Goal: Task Accomplishment & Management: Use online tool/utility

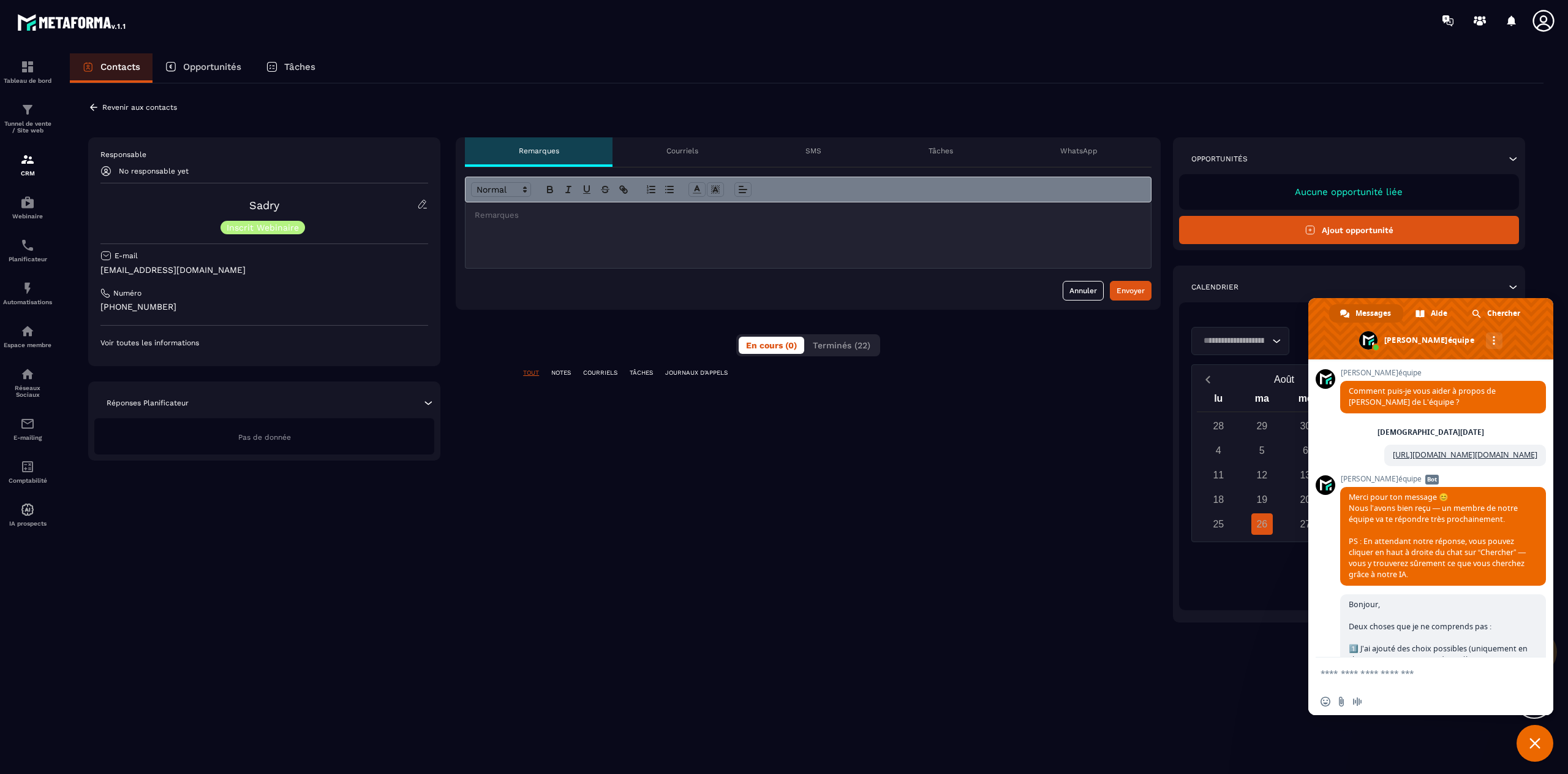
scroll to position [9677, 0]
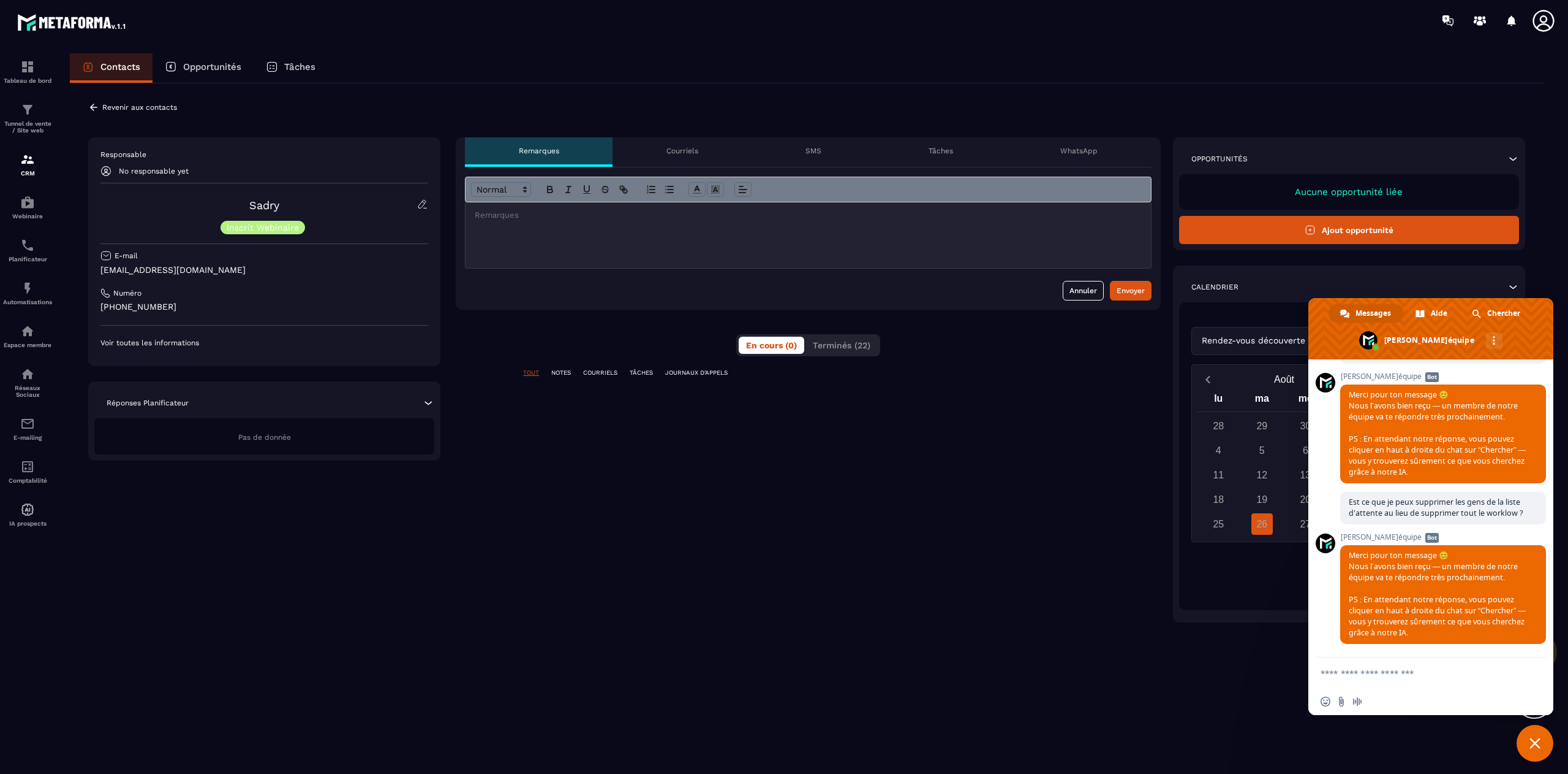
drag, startPoint x: 1540, startPoint y: 732, endPoint x: 566, endPoint y: 368, distance: 1039.8
click at [566, 368] on div "**********" at bounding box center [808, 379] width 705 height 485
click at [557, 373] on p "NOTES" at bounding box center [561, 373] width 20 height 9
click at [595, 377] on p "COURRIELS" at bounding box center [600, 373] width 34 height 9
click at [643, 376] on p "TÂCHES" at bounding box center [641, 373] width 23 height 9
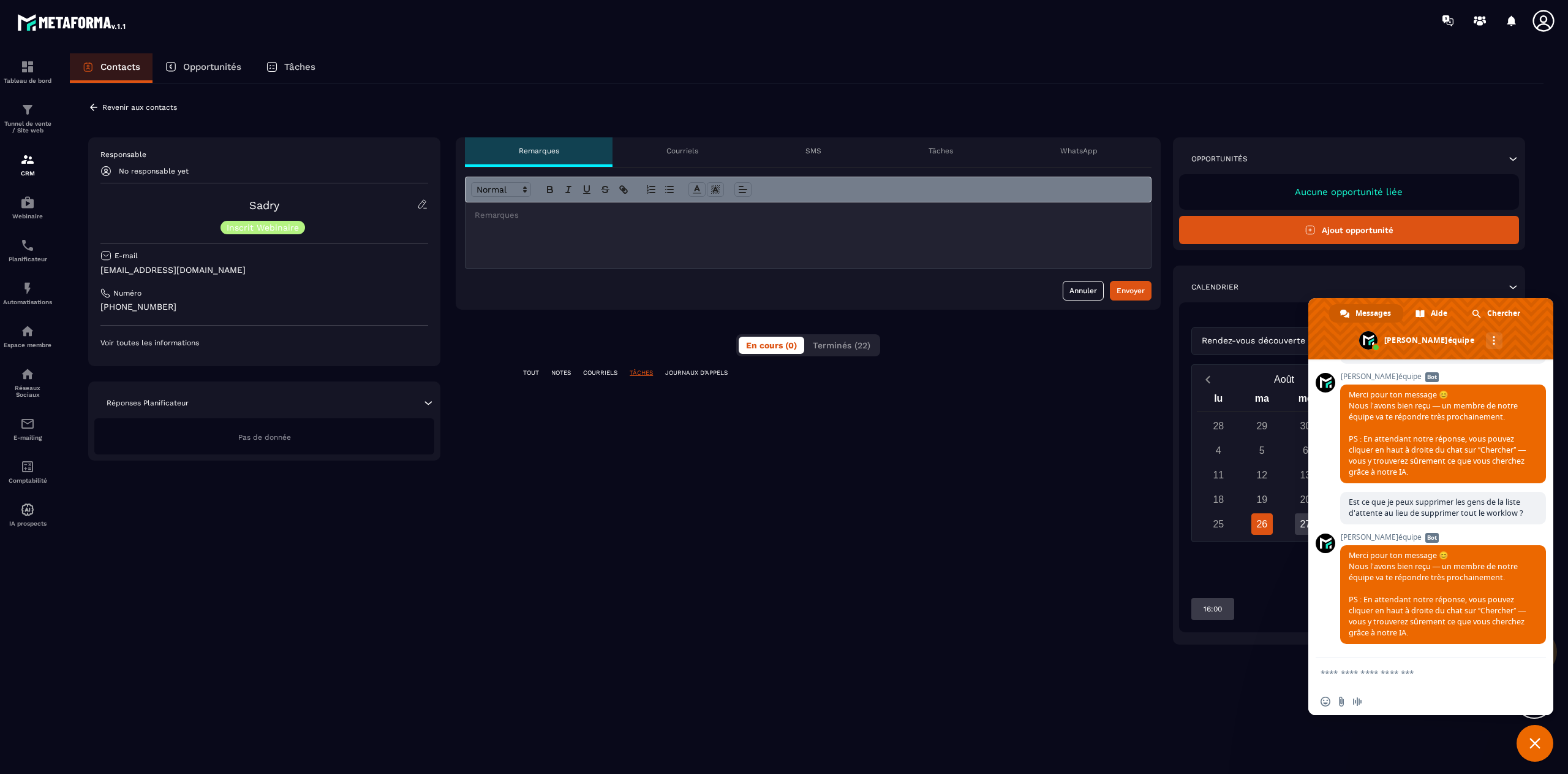
click at [693, 377] on p "JOURNAUX D'APPELS" at bounding box center [696, 373] width 63 height 9
click at [532, 370] on p "TOUT" at bounding box center [531, 373] width 16 height 9
click at [147, 162] on div "Responsable No responsable yet" at bounding box center [264, 163] width 328 height 27
click at [1535, 752] on span "Fermer le chat" at bounding box center [1535, 743] width 37 height 37
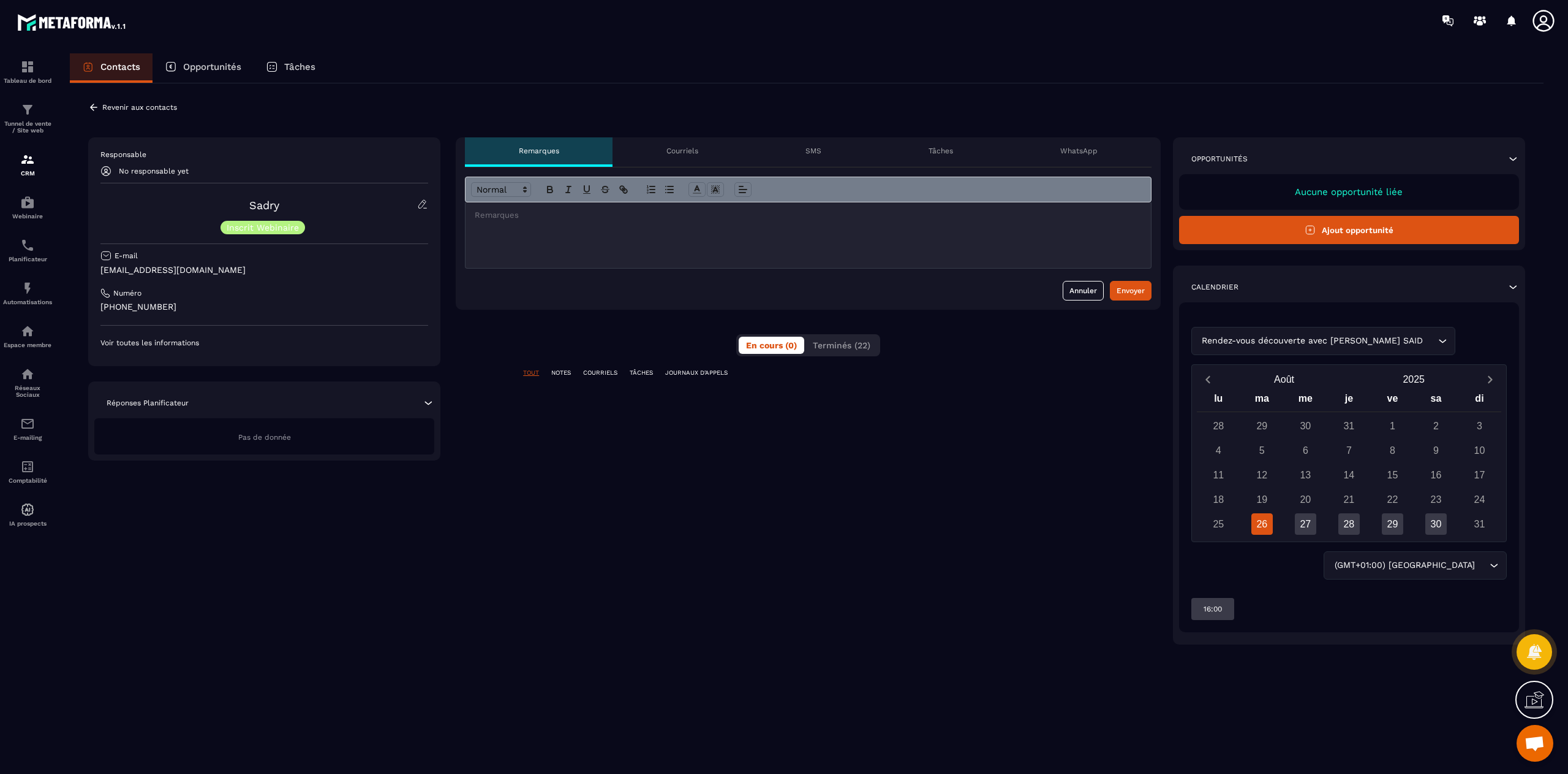
click at [564, 368] on div "**********" at bounding box center [808, 391] width 705 height 507
click at [557, 376] on p "NOTES" at bounding box center [561, 373] width 20 height 9
click at [839, 342] on span "Terminés (22)" at bounding box center [841, 345] width 57 height 10
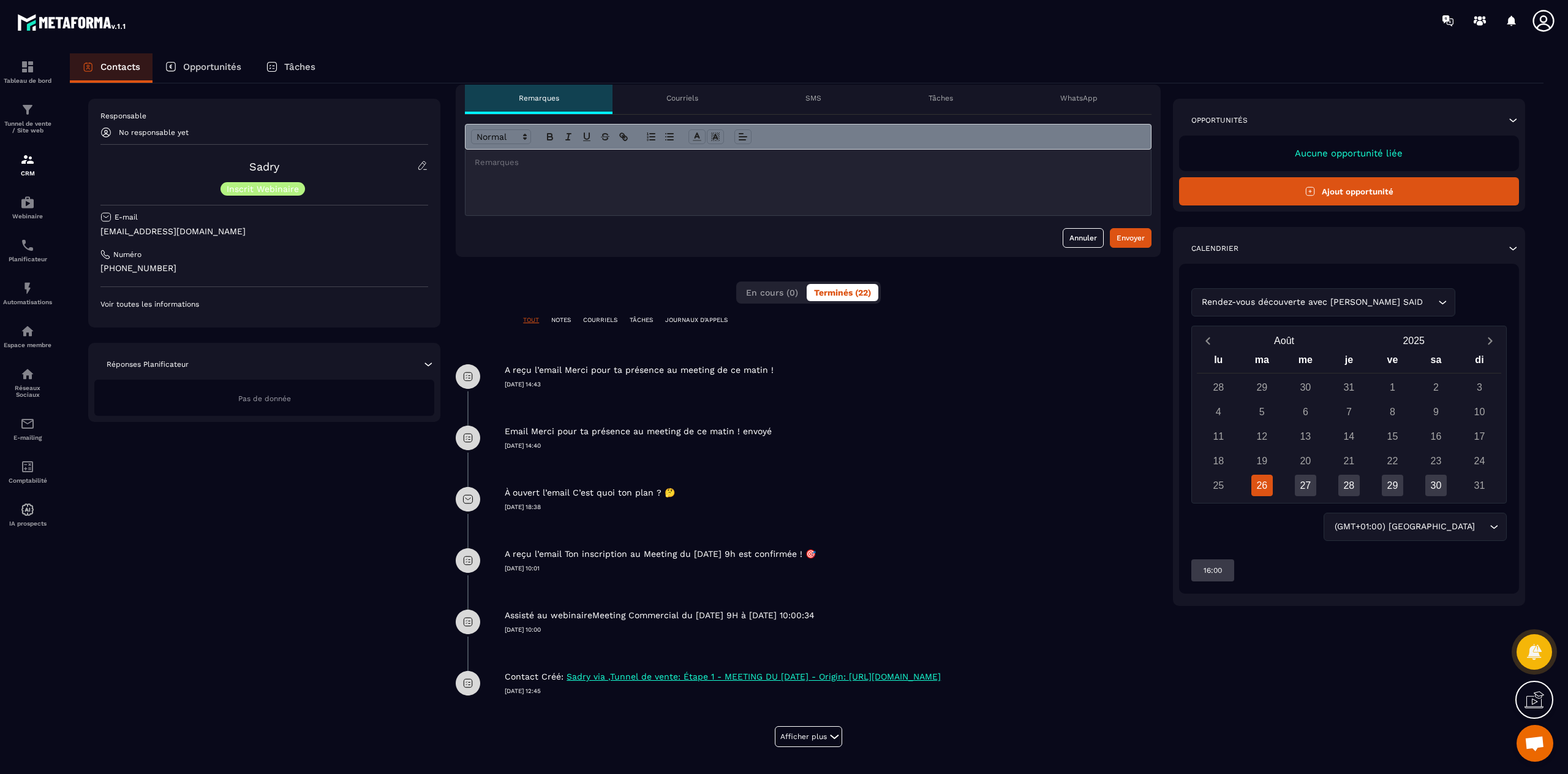
scroll to position [66, 0]
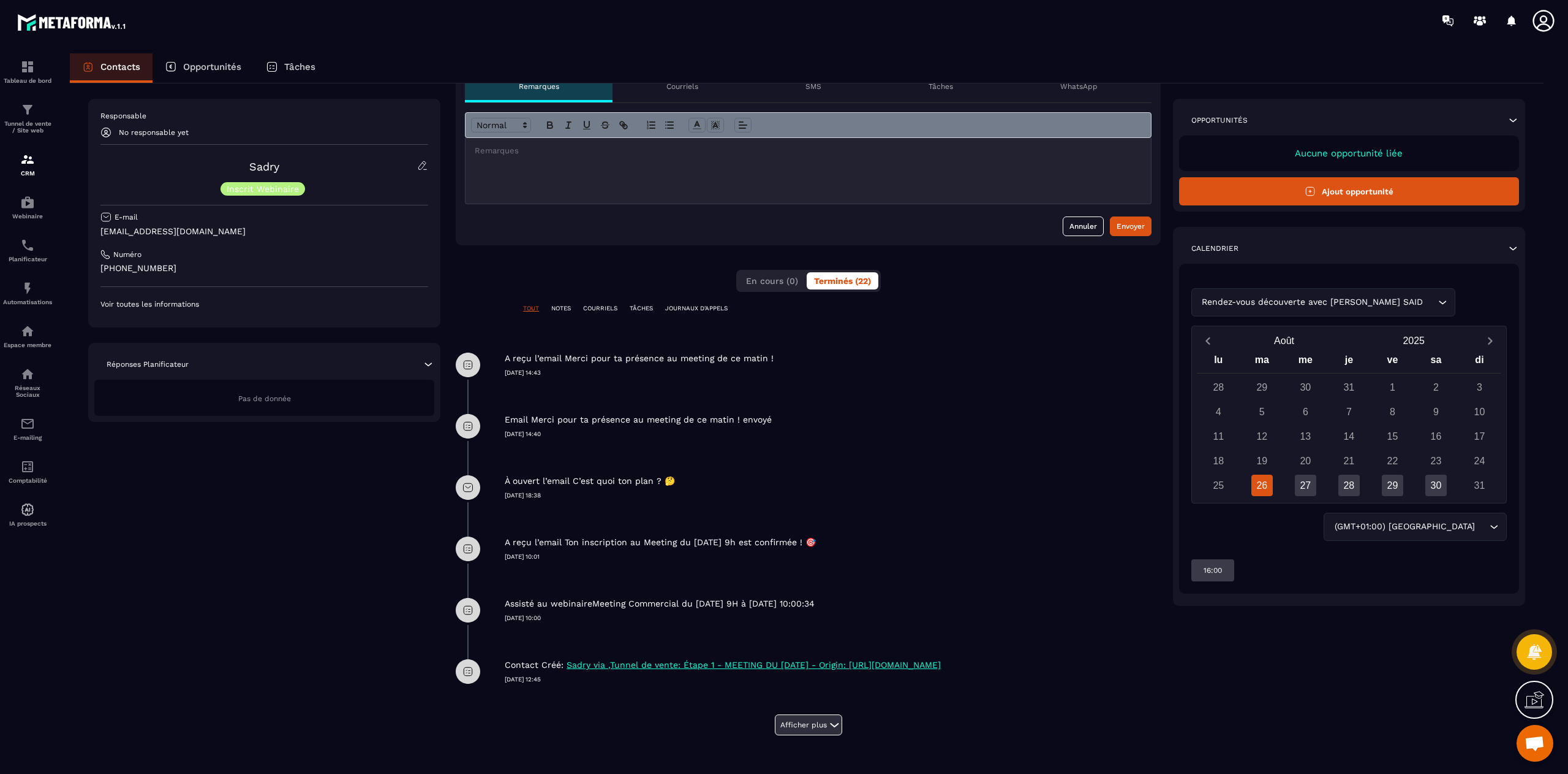
click at [809, 715] on button "Afficher plus" at bounding box center [809, 724] width 68 height 21
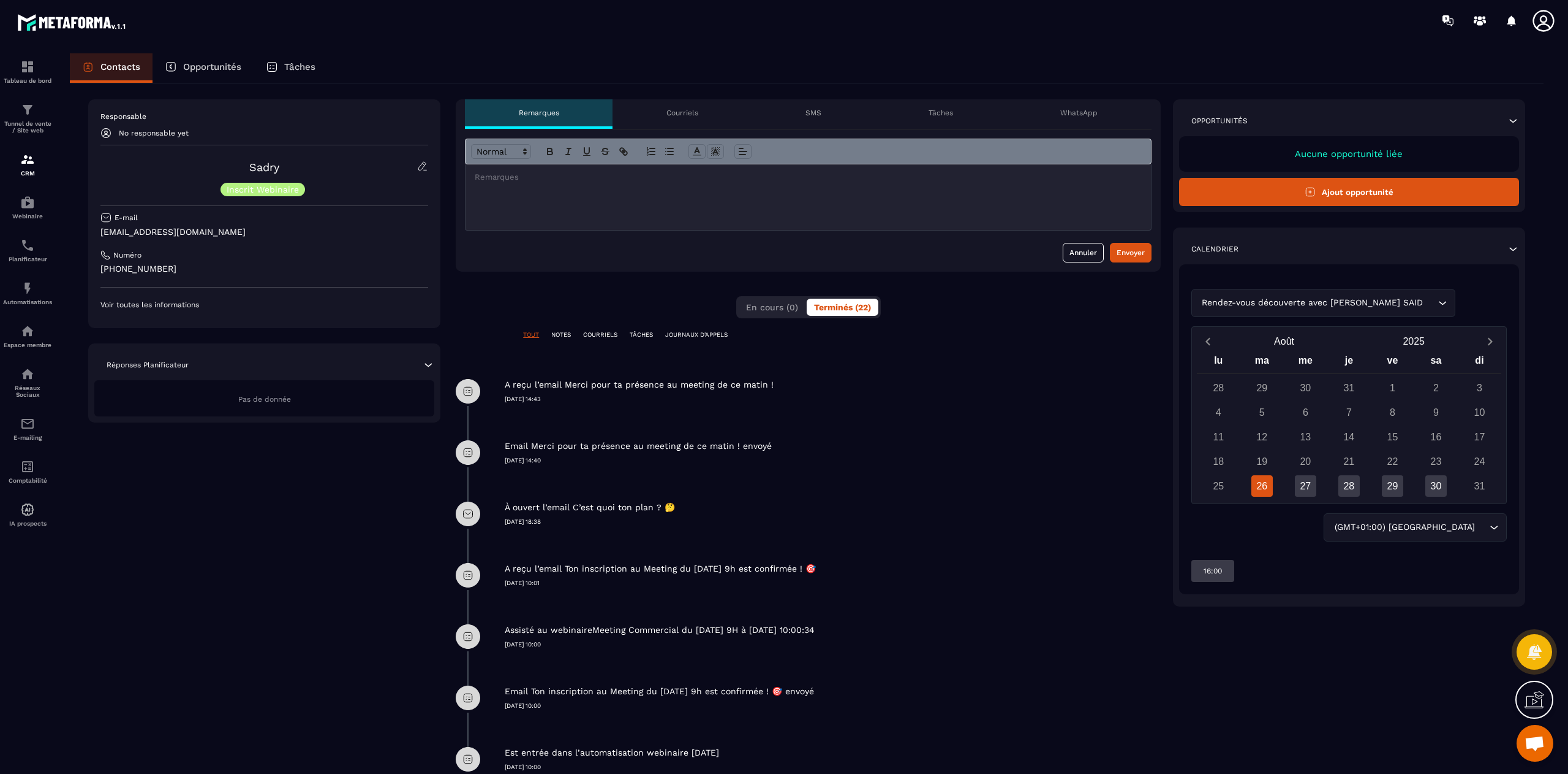
scroll to position [0, 0]
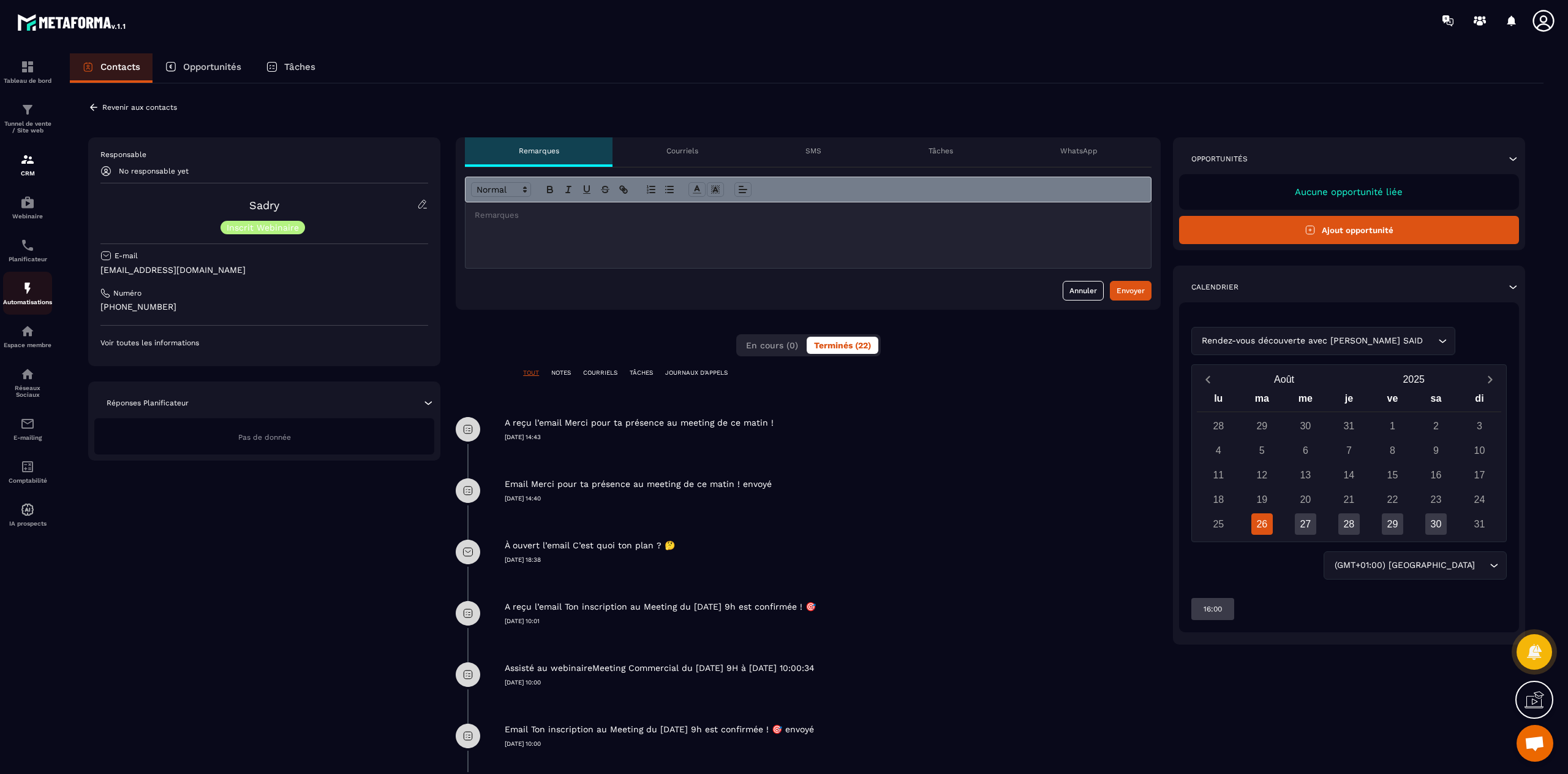
click at [20, 314] on link "Automatisations" at bounding box center [27, 293] width 49 height 43
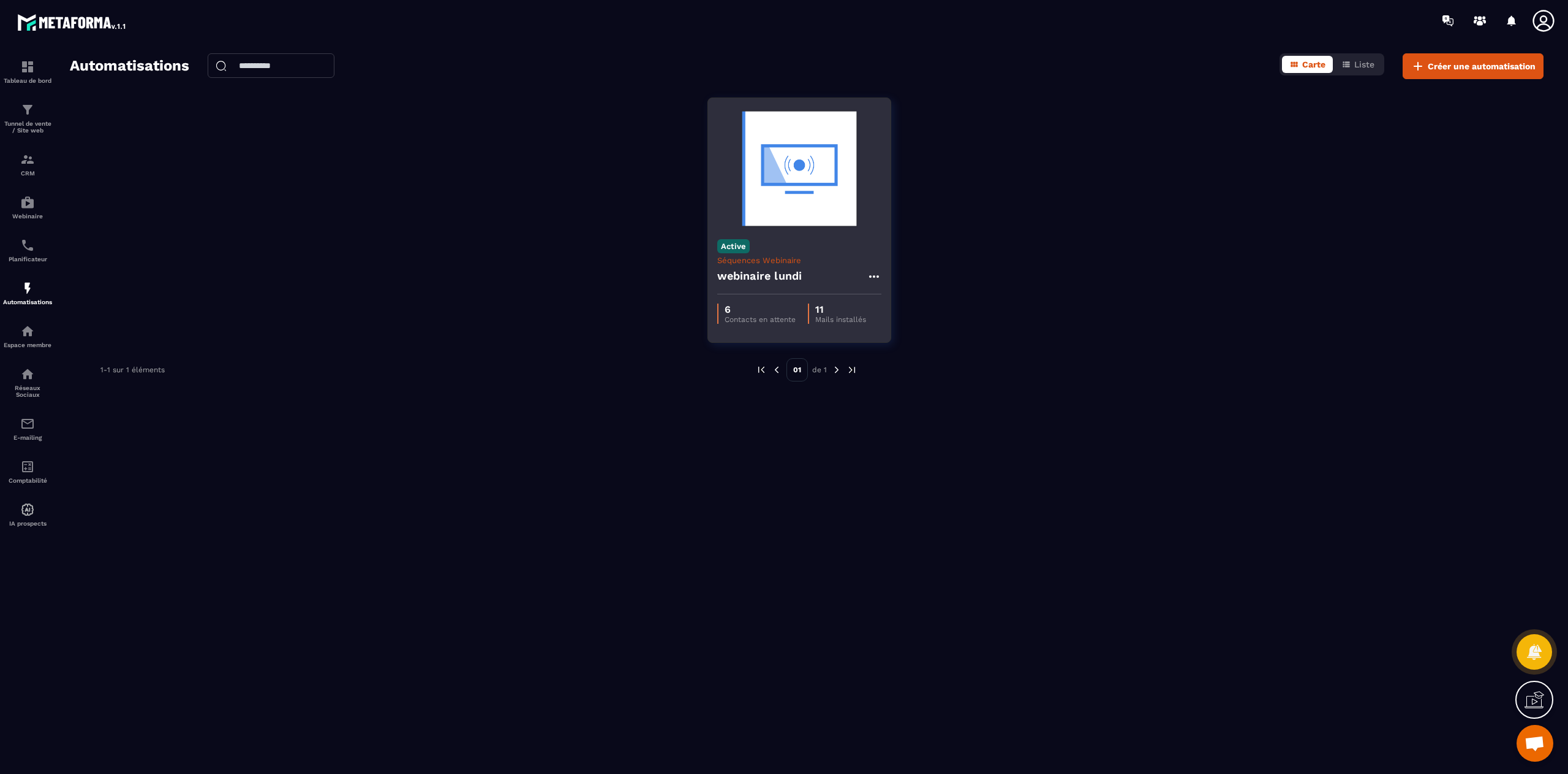
click at [878, 275] on icon at bounding box center [874, 275] width 14 height 14
click at [919, 307] on link "Modifier" at bounding box center [904, 304] width 66 height 27
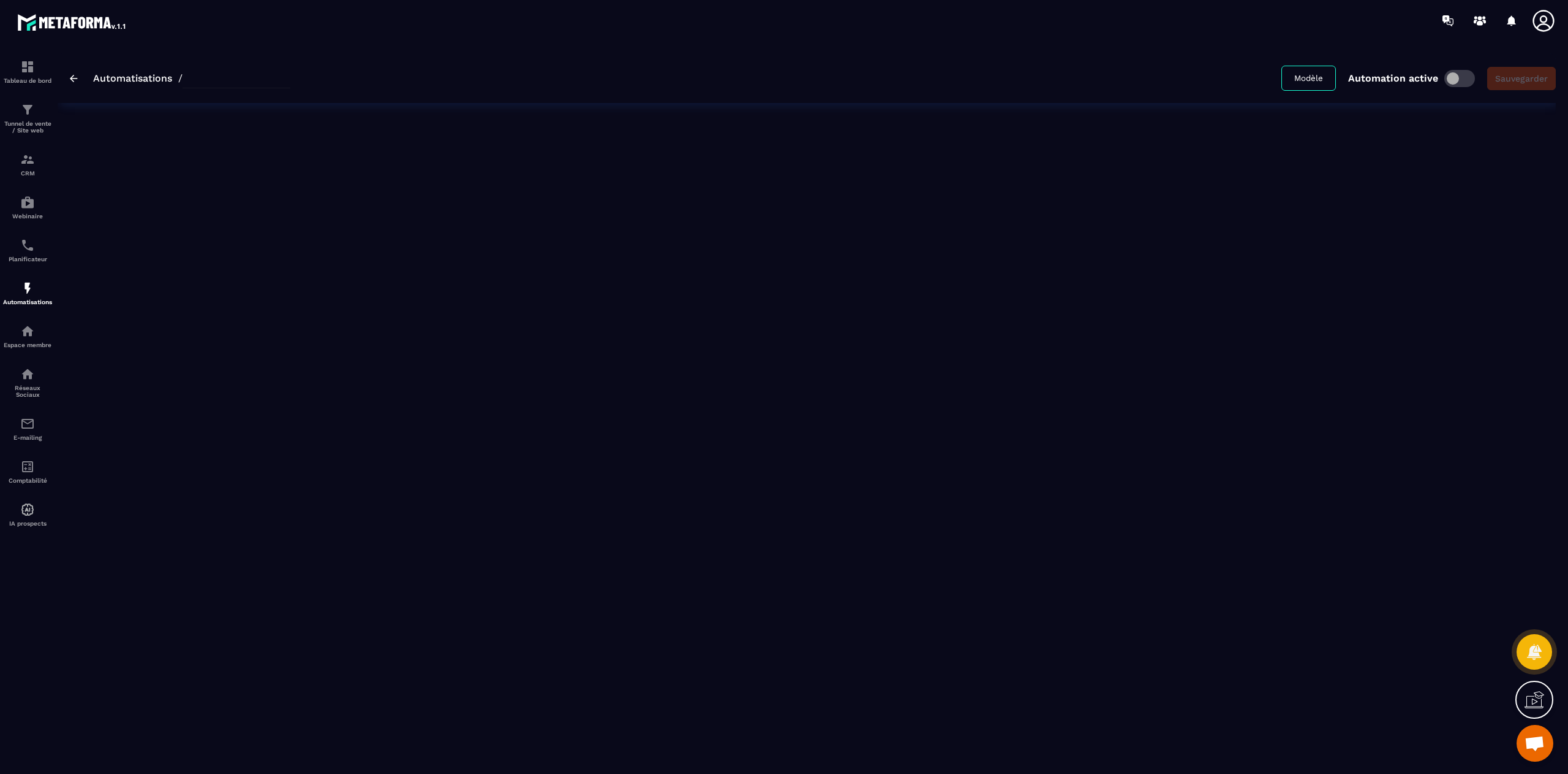
type input "**********"
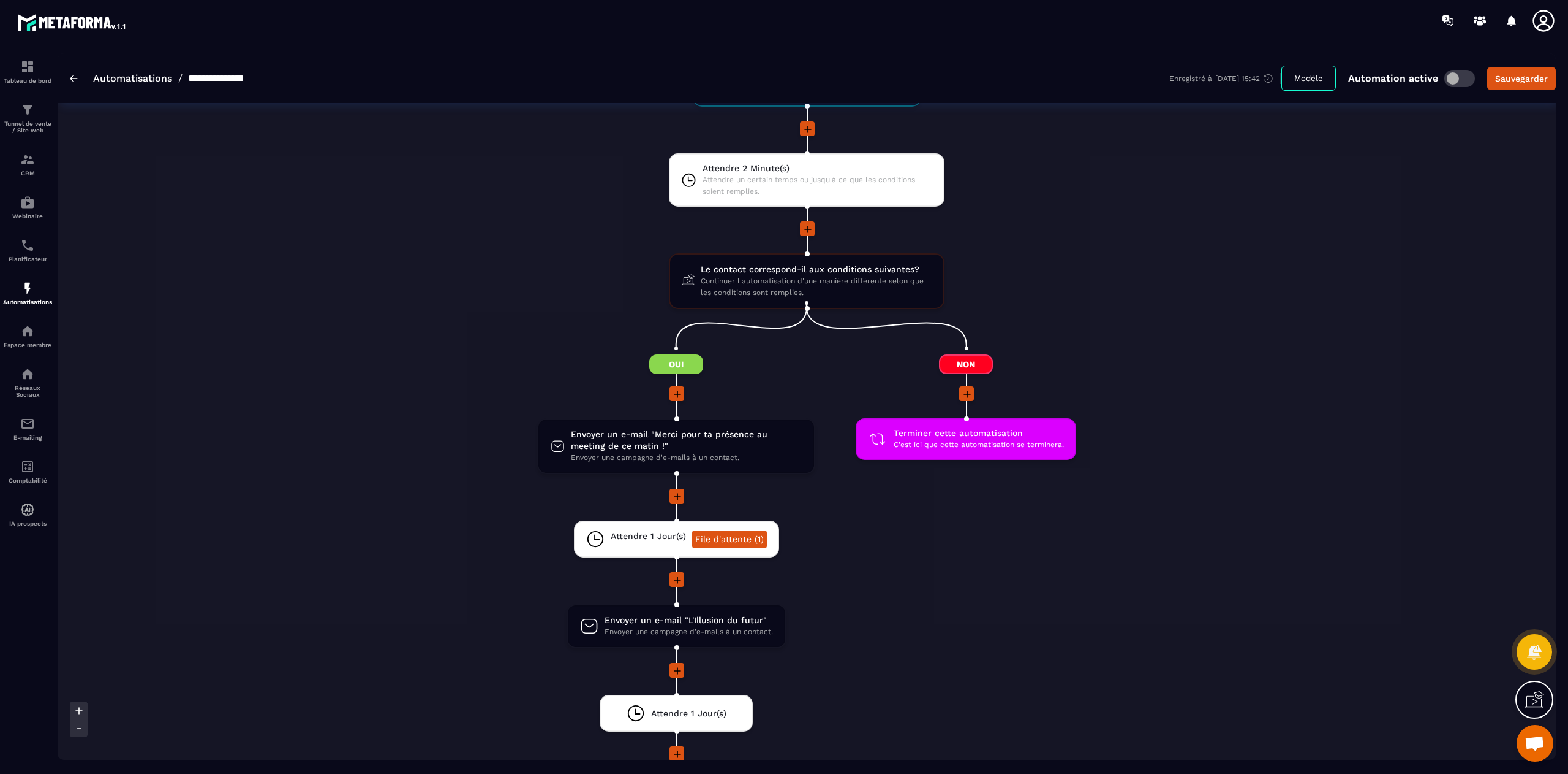
scroll to position [1248, 0]
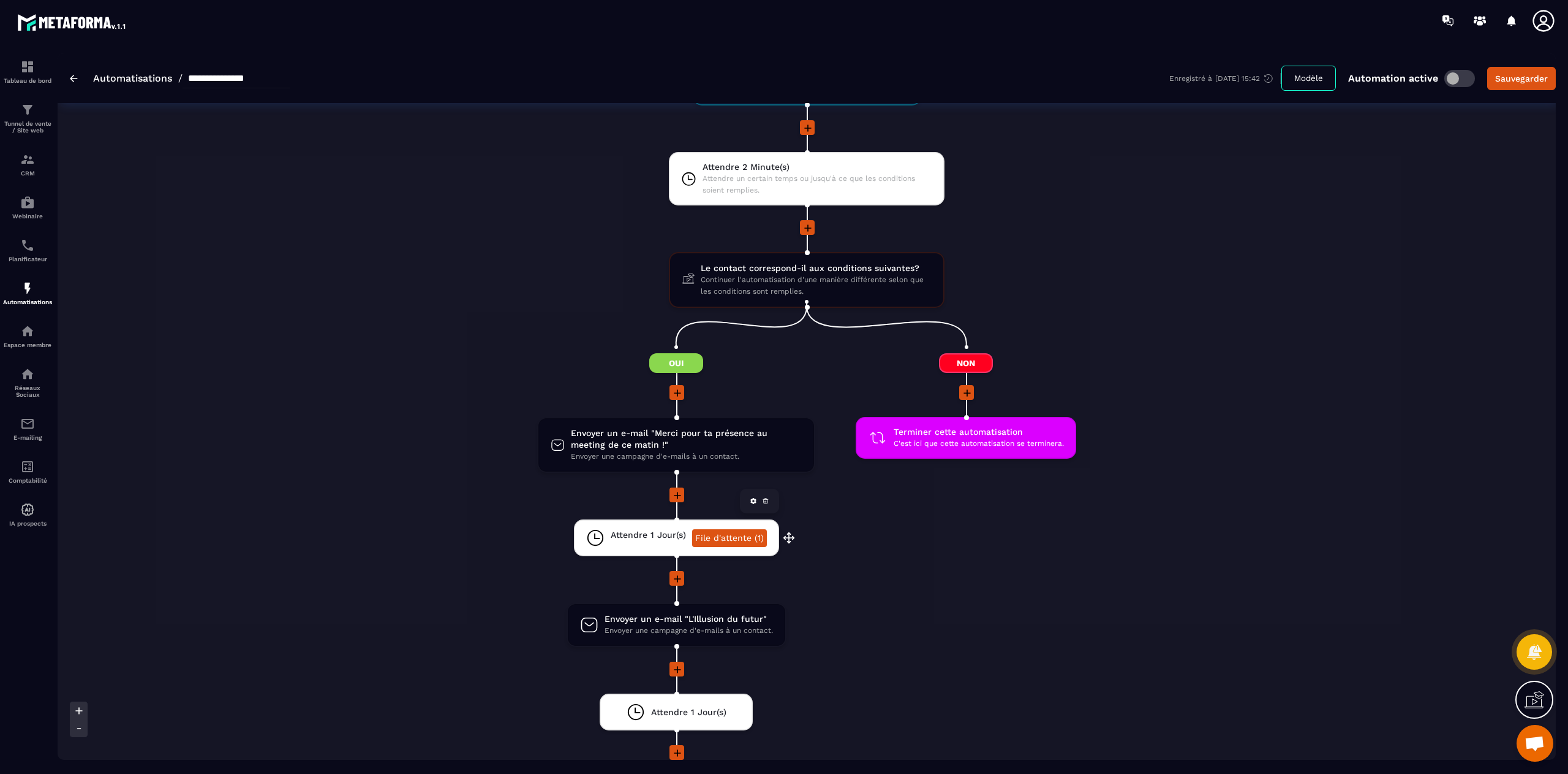
click at [749, 532] on link "File d'attente (1)" at bounding box center [730, 538] width 74 height 18
